Goal: Transaction & Acquisition: Purchase product/service

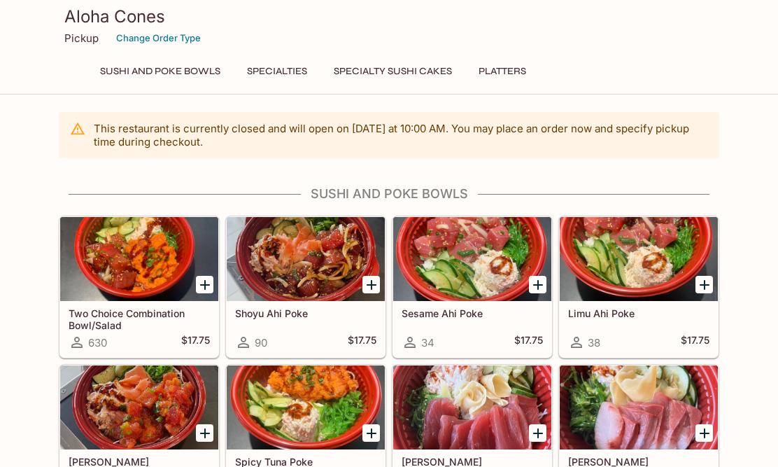
click at [405, 72] on button "Specialty Sushi Cakes" at bounding box center [393, 72] width 134 height 20
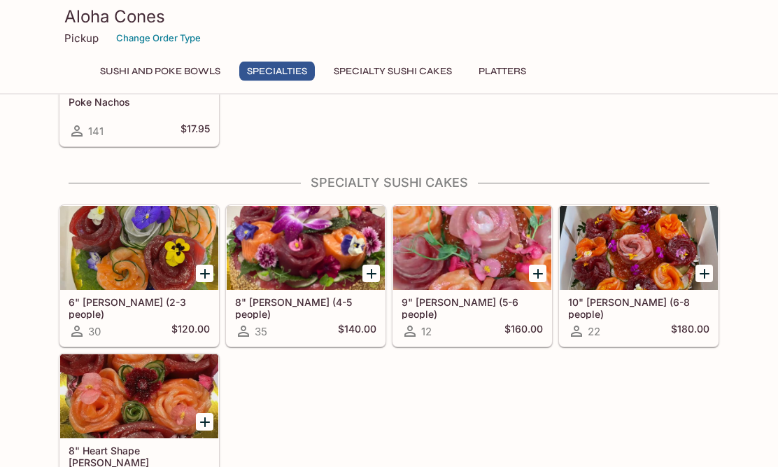
scroll to position [857, 0]
click at [150, 275] on div at bounding box center [139, 248] width 158 height 84
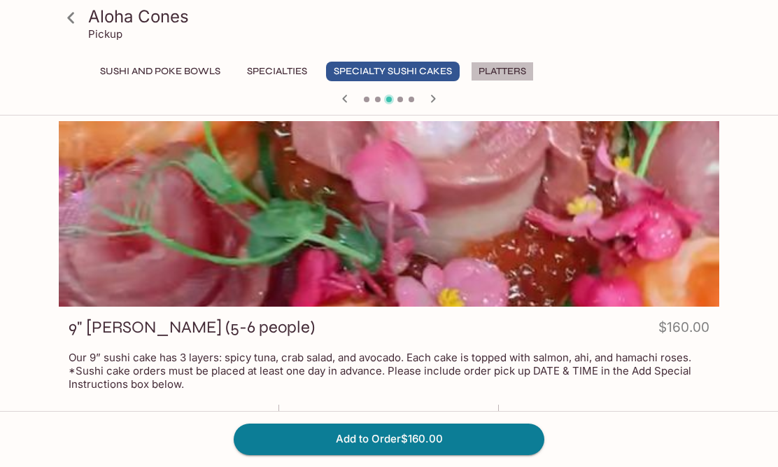
click at [512, 74] on button "Platters" at bounding box center [502, 72] width 63 height 20
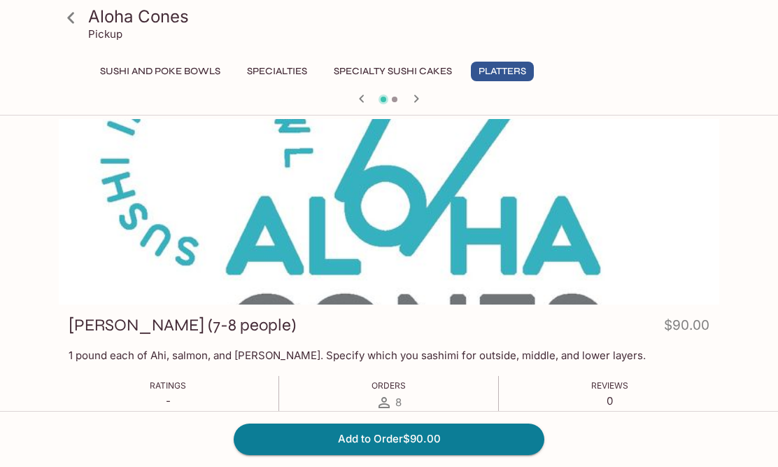
scroll to position [3, 0]
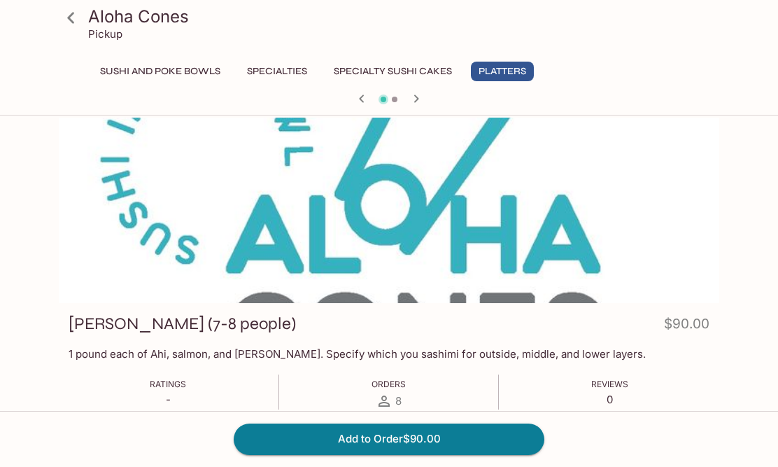
click at [279, 70] on button "Specialties" at bounding box center [277, 72] width 76 height 20
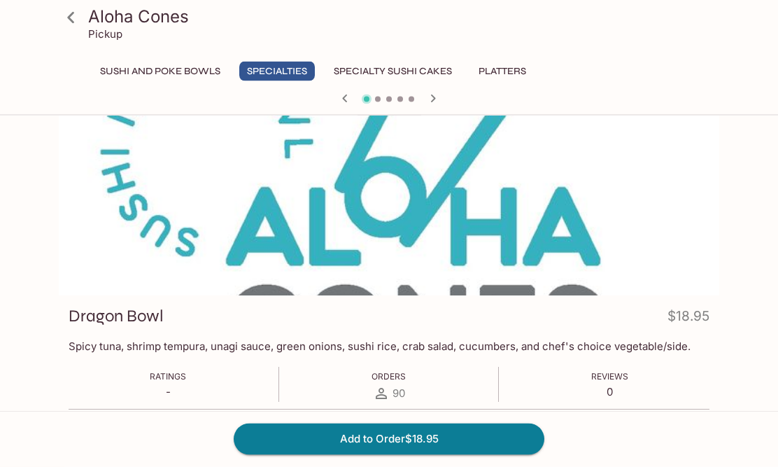
scroll to position [0, 0]
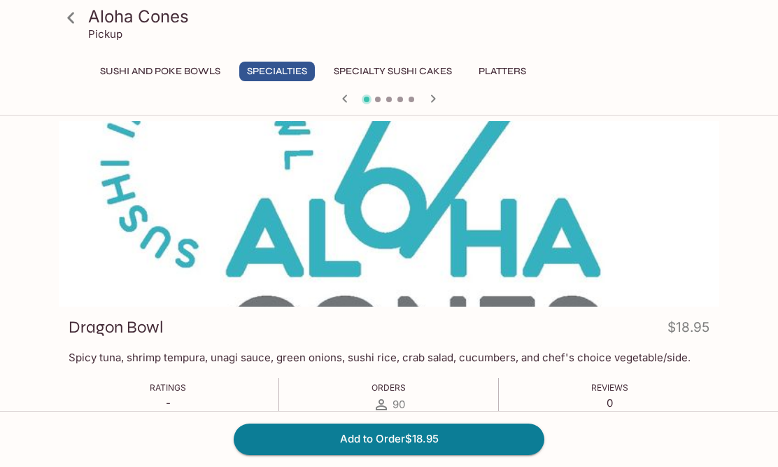
click at [71, 18] on icon at bounding box center [71, 18] width 24 height 24
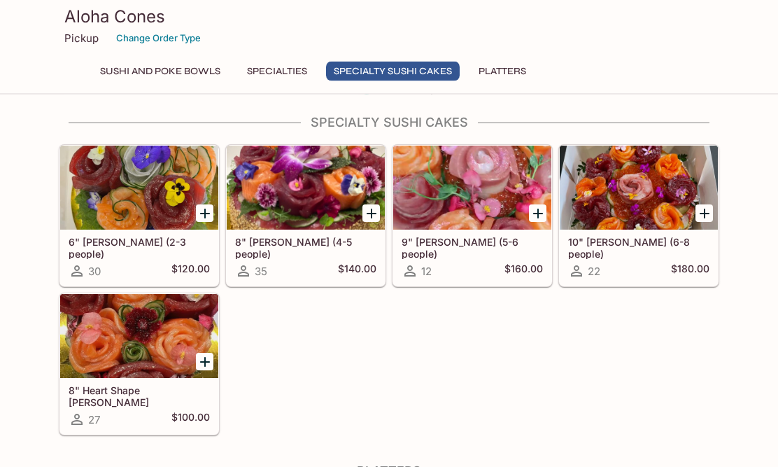
scroll to position [917, 0]
click at [148, 360] on div at bounding box center [139, 336] width 158 height 84
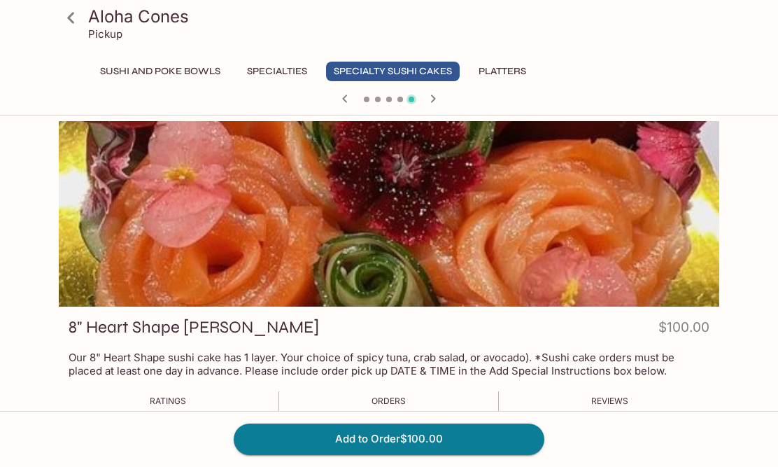
click at [544, 218] on div at bounding box center [389, 213] width 661 height 185
click at [283, 64] on button "Specialties" at bounding box center [277, 72] width 76 height 20
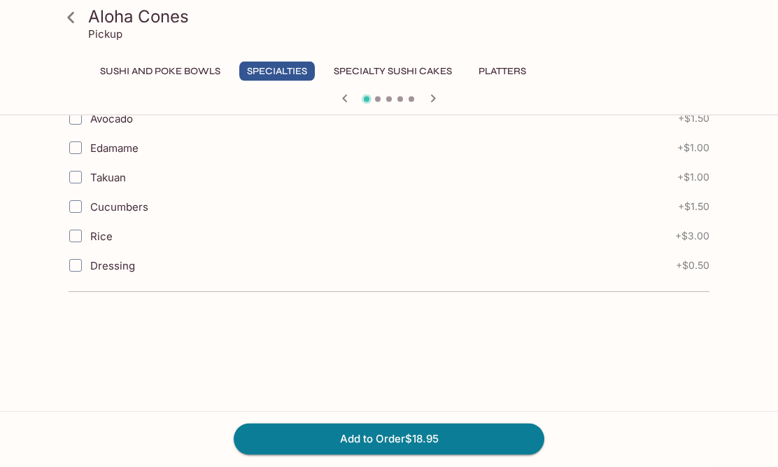
scroll to position [505, 0]
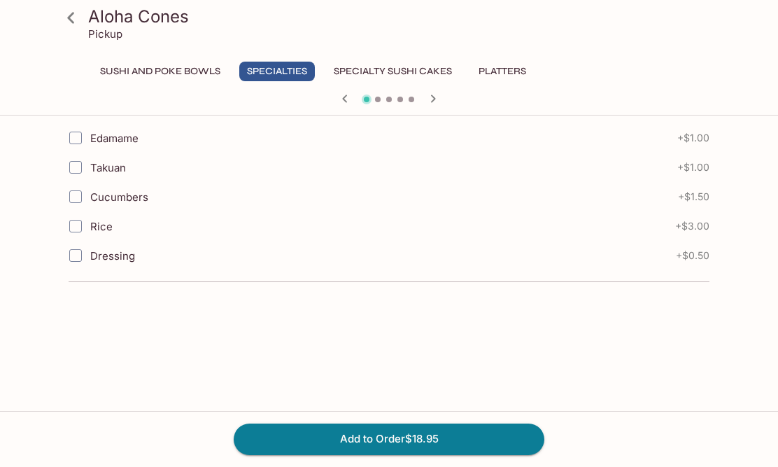
click at [79, 20] on icon at bounding box center [71, 18] width 24 height 24
